Goal: Information Seeking & Learning: Learn about a topic

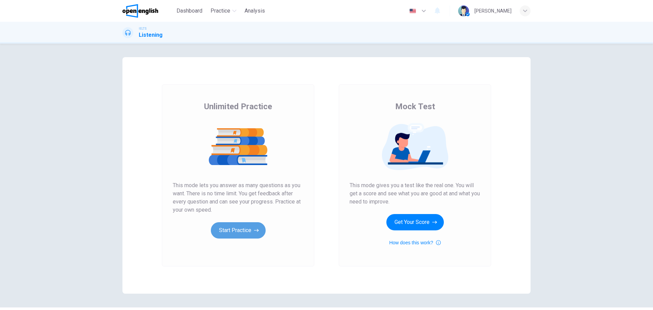
click at [229, 231] on button "Start Practice" at bounding box center [238, 230] width 55 height 16
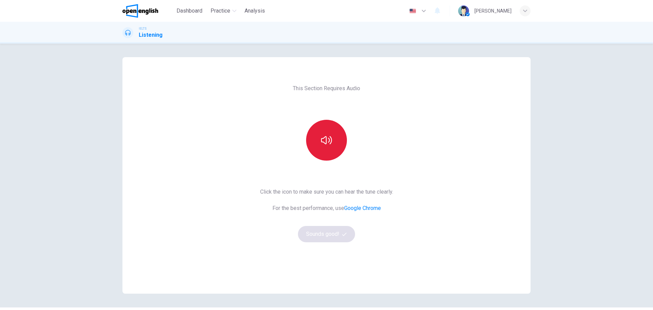
click at [323, 140] on icon "button" at bounding box center [326, 140] width 11 height 11
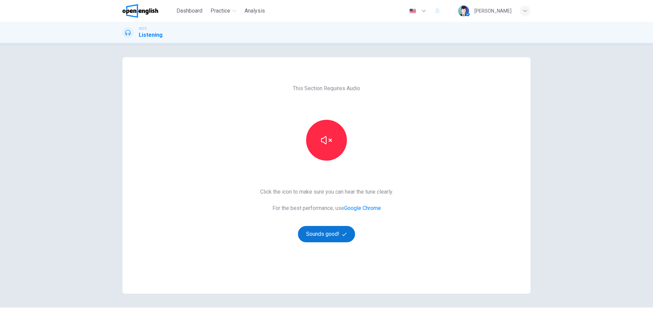
click at [326, 242] on button "Sounds good!" at bounding box center [326, 234] width 57 height 16
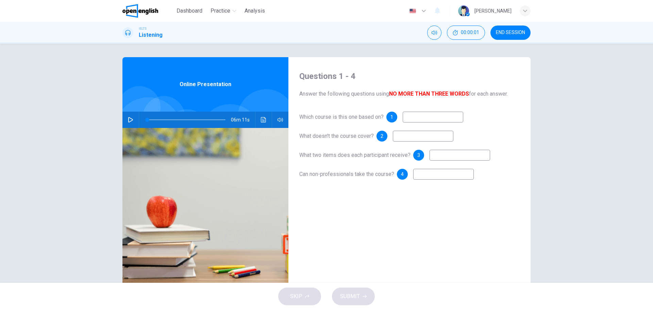
click at [133, 121] on button "button" at bounding box center [130, 119] width 11 height 16
type input "*"
